Goal: Communication & Community: Share content

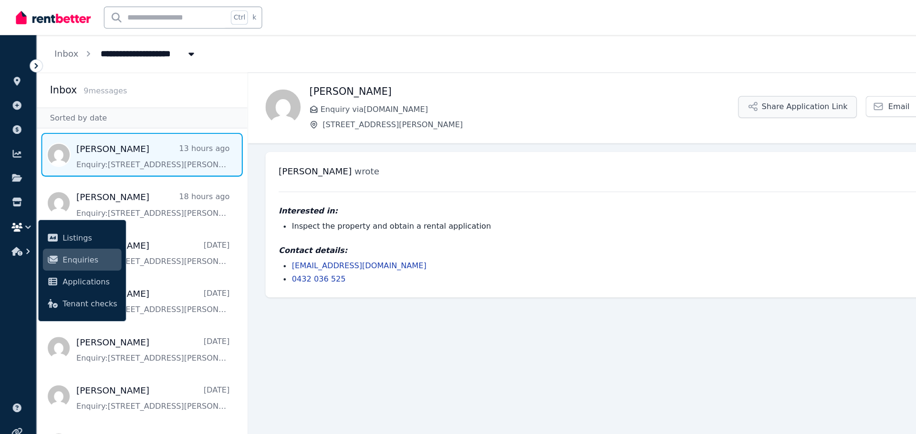
click at [699, 90] on button "Share Application Link" at bounding box center [693, 92] width 103 height 19
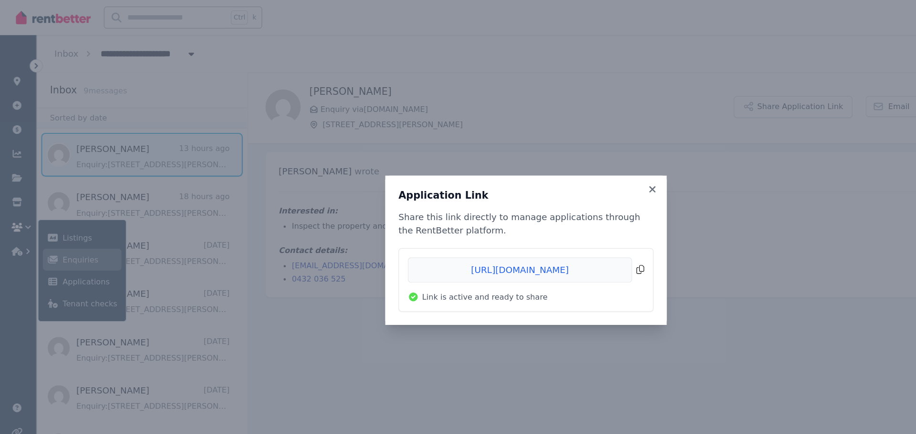
drag, startPoint x: 418, startPoint y: 235, endPoint x: 378, endPoint y: 238, distance: 40.6
click at [378, 238] on span "Copied!" at bounding box center [457, 235] width 205 height 22
click at [524, 115] on div "Application Link Share this link directly to manage applications through the Re…" at bounding box center [458, 217] width 916 height 434
click at [566, 164] on icon at bounding box center [568, 164] width 10 height 9
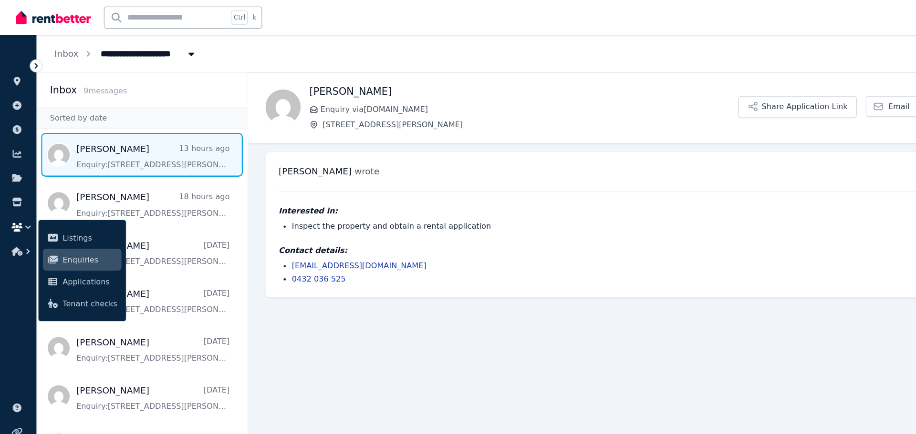
click at [280, 317] on main "Back Lucas Bublik Enquiry via RealEstate.com.au 7 Laddon Rd, Clarkson Share App…" at bounding box center [565, 248] width 699 height 371
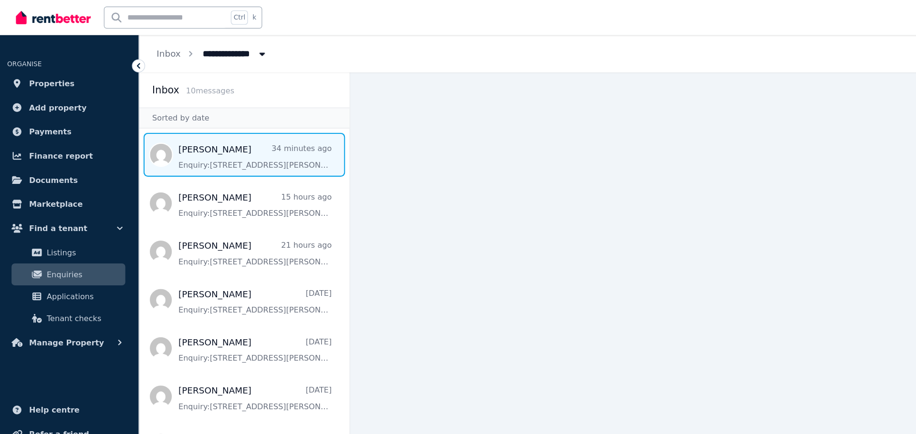
click at [211, 129] on span "Message list" at bounding box center [213, 134] width 183 height 38
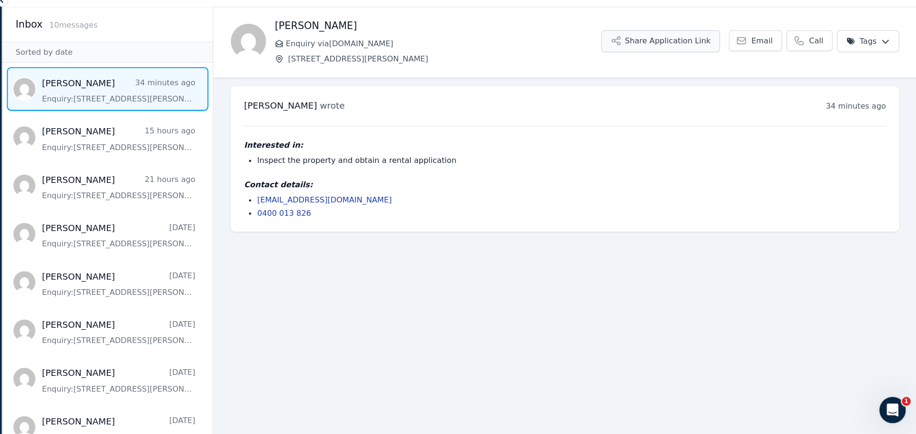
click at [660, 91] on icon "button" at bounding box center [655, 93] width 10 height 10
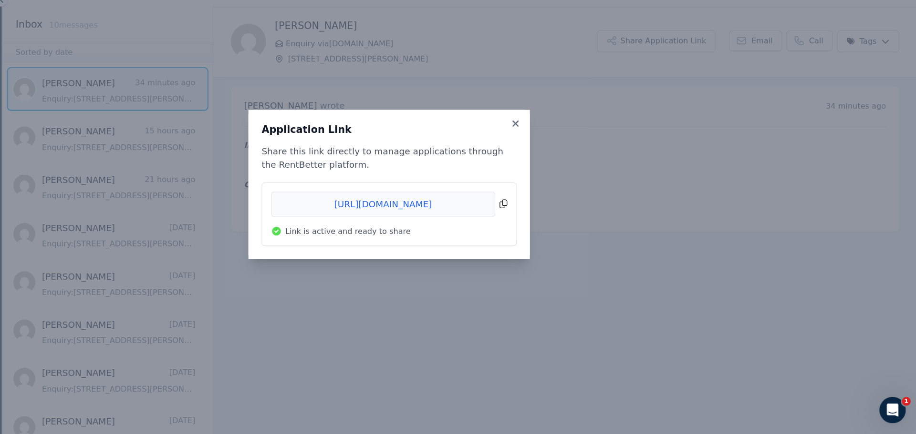
click at [558, 234] on span "Copied!" at bounding box center [457, 235] width 205 height 22
click at [567, 164] on icon at bounding box center [567, 164] width 5 height 5
